Goal: Task Accomplishment & Management: Manage account settings

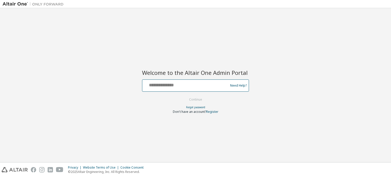
click at [157, 87] on input "text" at bounding box center [185, 84] width 83 height 7
type input "**********"
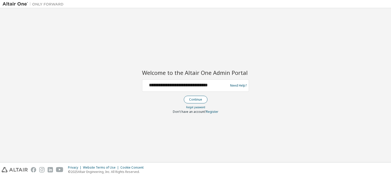
click at [199, 98] on button "Continue" at bounding box center [196, 100] width 24 height 8
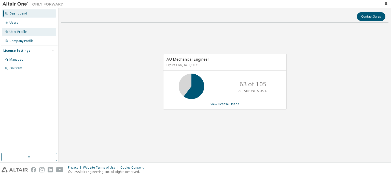
click at [15, 34] on div "User Profile" at bounding box center [29, 32] width 54 height 8
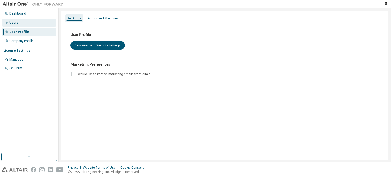
click at [11, 24] on div "Users" at bounding box center [13, 23] width 9 height 4
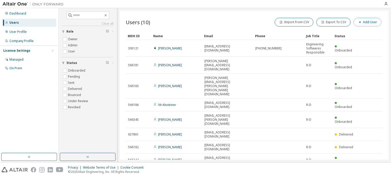
click at [366, 23] on button "Add User" at bounding box center [368, 22] width 28 height 9
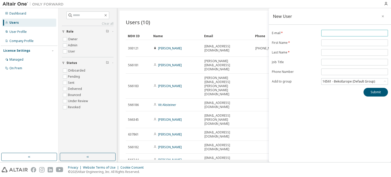
click at [332, 31] on input "email" at bounding box center [355, 33] width 64 height 4
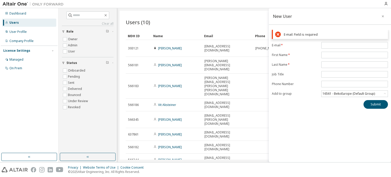
click at [188, 151] on div "Users (10) Import From CSV Export To CSV Add User Clear Load Save Save As Field…" at bounding box center [254, 85] width 269 height 149
